Goal: Navigation & Orientation: Find specific page/section

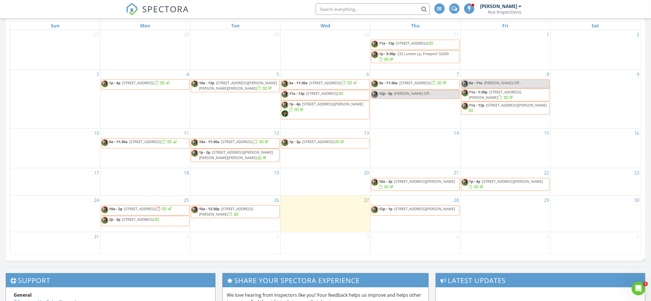
scroll to position [476, 665]
click at [229, 215] on div at bounding box center [231, 214] width 5 height 5
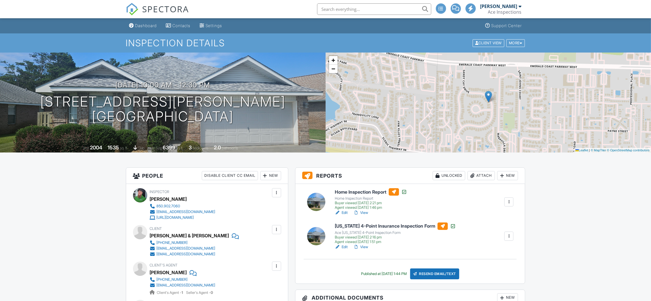
click at [364, 214] on link "View" at bounding box center [360, 213] width 15 height 6
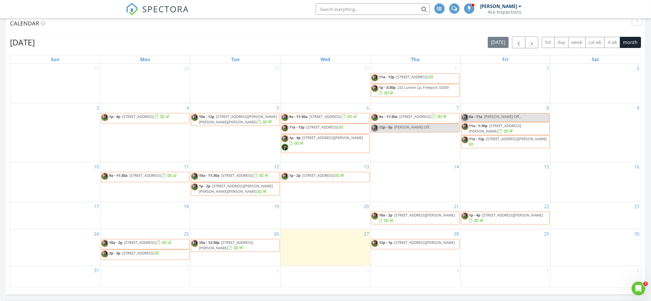
scroll to position [257, 0]
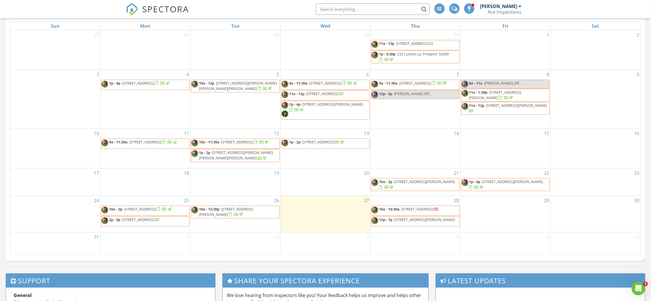
scroll to position [248, 0]
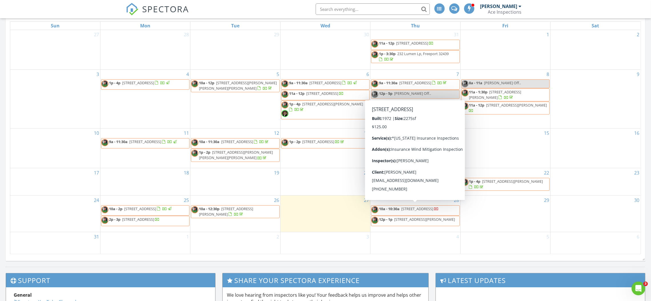
click at [433, 208] on span "3607 Poverty Creek Rd, Crestview 32539" at bounding box center [417, 208] width 32 height 5
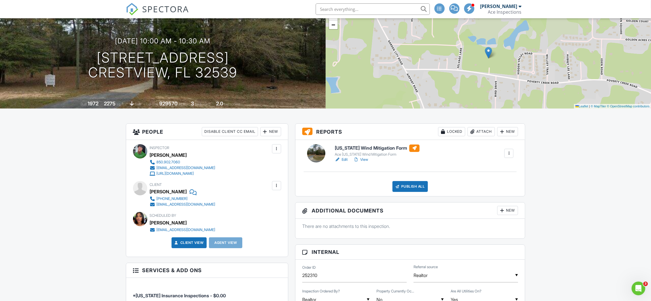
scroll to position [43, 0]
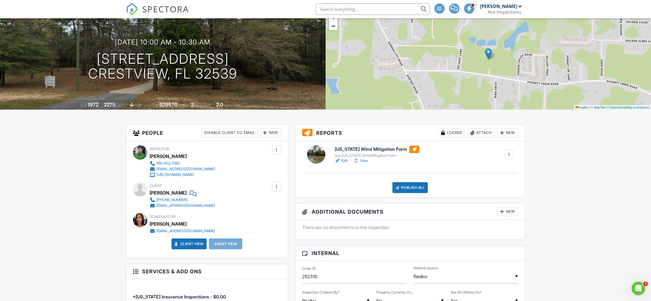
click at [170, 7] on span "SPECTORA" at bounding box center [165, 9] width 47 height 12
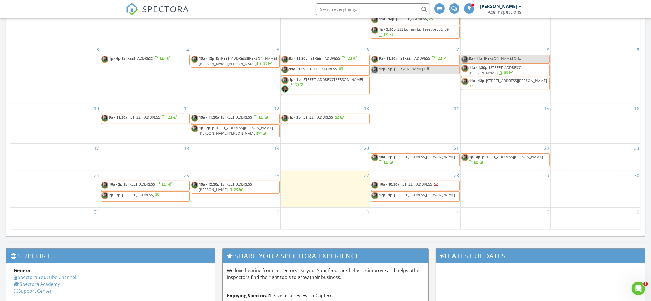
scroll to position [300, 0]
